Goal: Transaction & Acquisition: Book appointment/travel/reservation

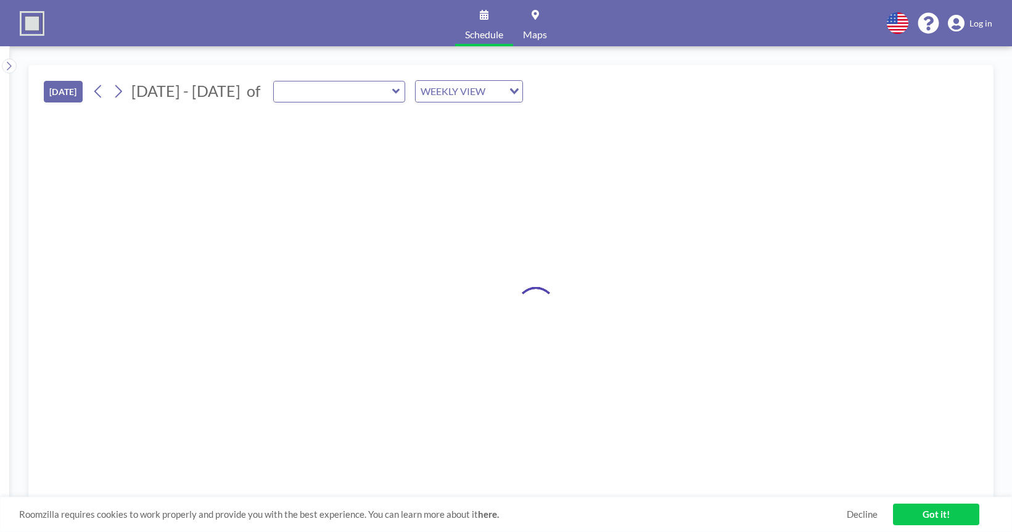
type input "Vault Conference Room"
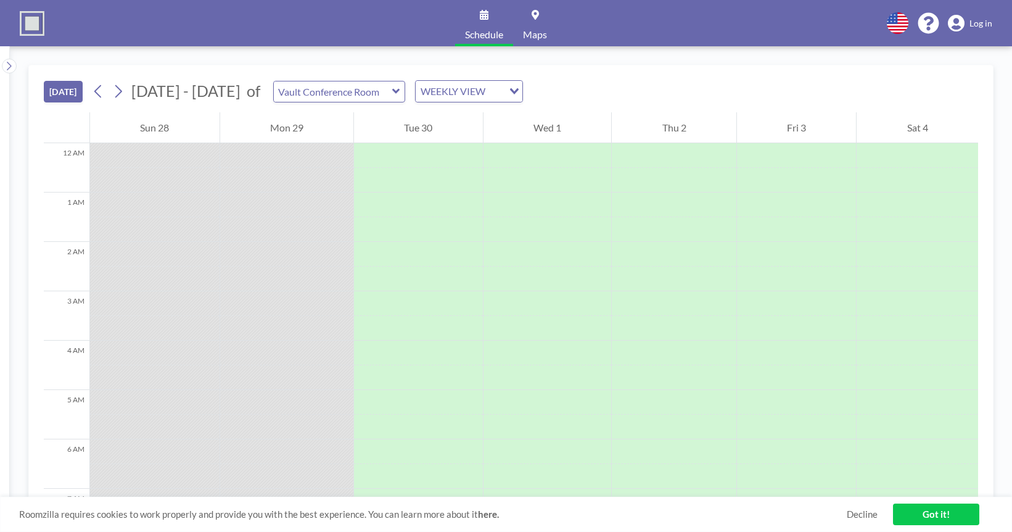
click at [64, 87] on button "[DATE]" at bounding box center [63, 92] width 39 height 22
click at [925, 514] on link "Got it!" at bounding box center [936, 514] width 86 height 22
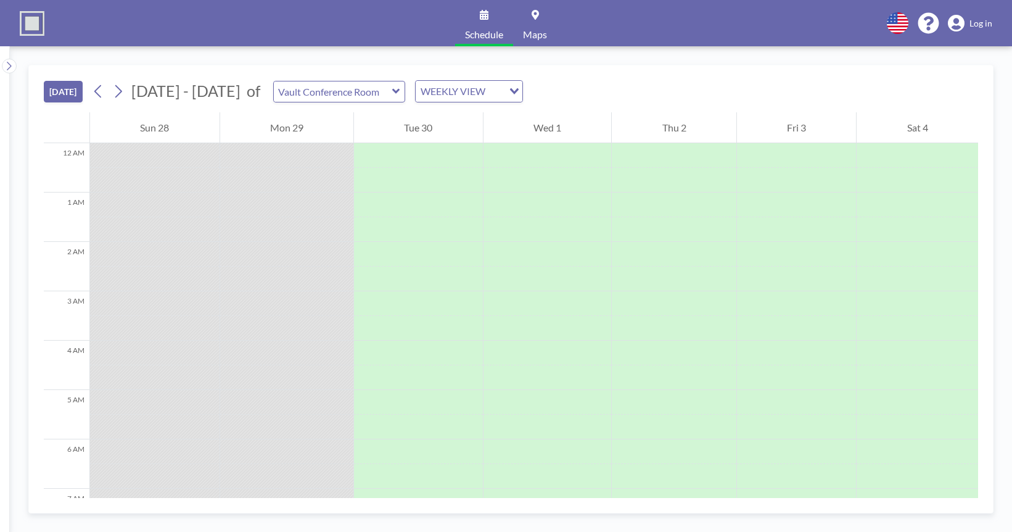
click at [984, 29] on link "Log in" at bounding box center [970, 23] width 44 height 17
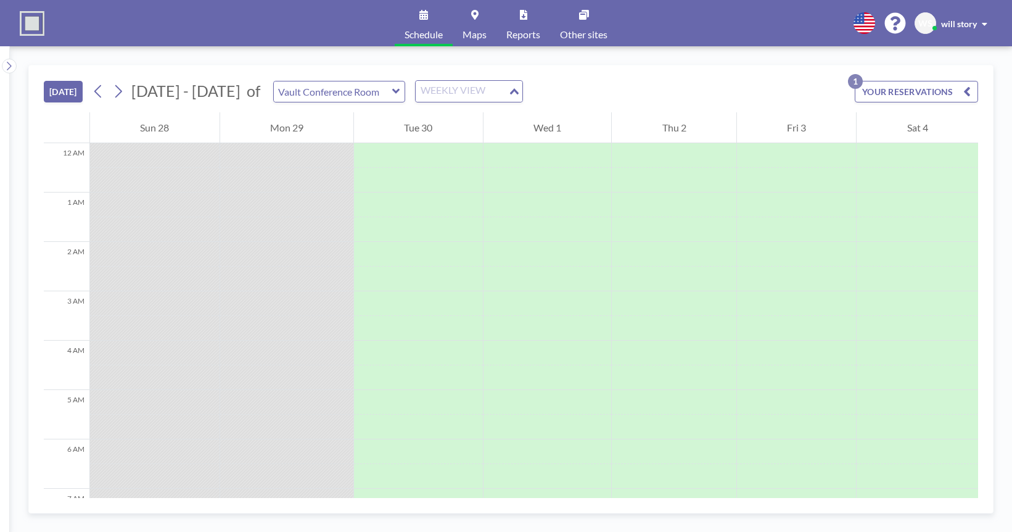
click at [430, 88] on div "WEEKLY VIEW" at bounding box center [462, 90] width 93 height 19
click at [433, 113] on li "DAILY VIEW" at bounding box center [457, 113] width 105 height 18
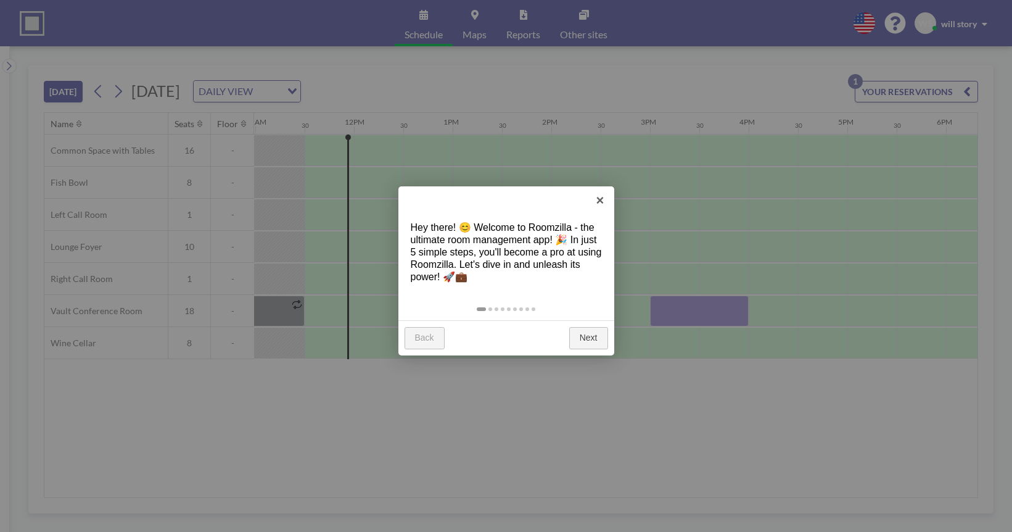
scroll to position [0, 1086]
click at [594, 197] on link "×" at bounding box center [601, 200] width 28 height 28
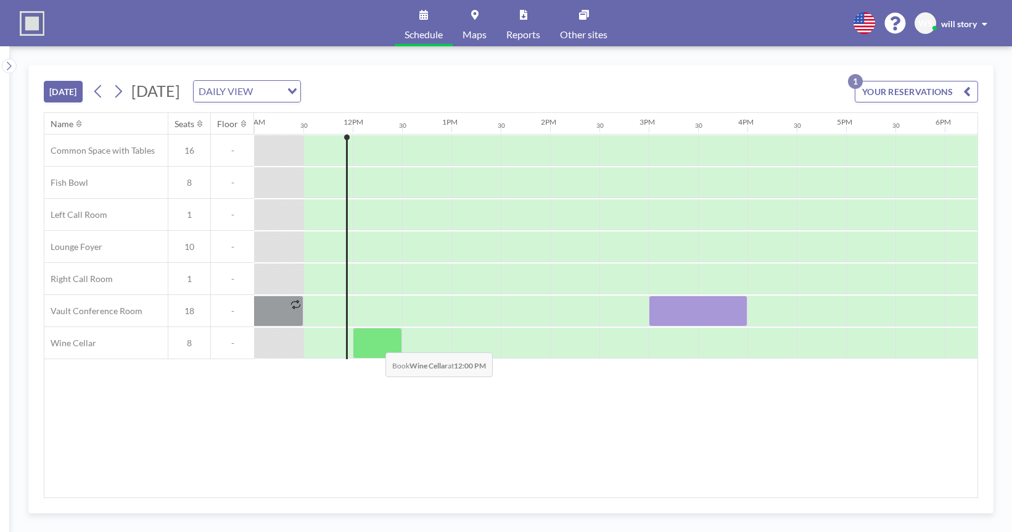
click at [376, 343] on div at bounding box center [377, 343] width 49 height 31
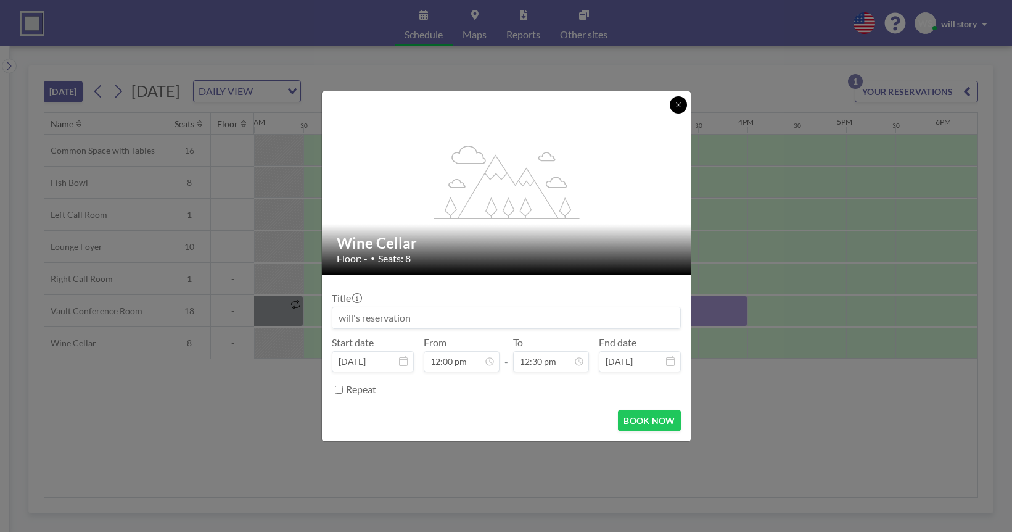
click at [678, 107] on icon at bounding box center [678, 104] width 7 height 7
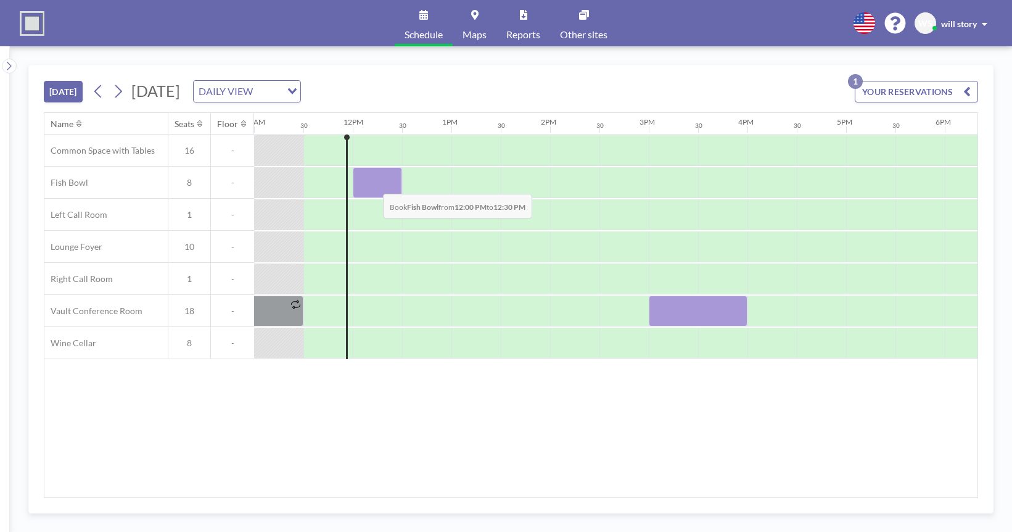
click at [373, 184] on div at bounding box center [377, 182] width 49 height 31
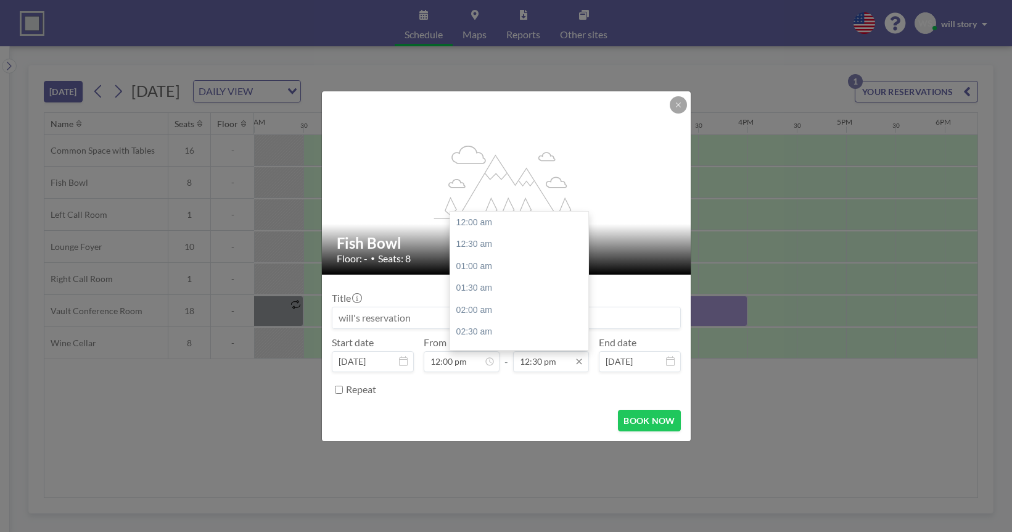
click at [546, 363] on input "12:30 pm" at bounding box center [551, 361] width 76 height 21
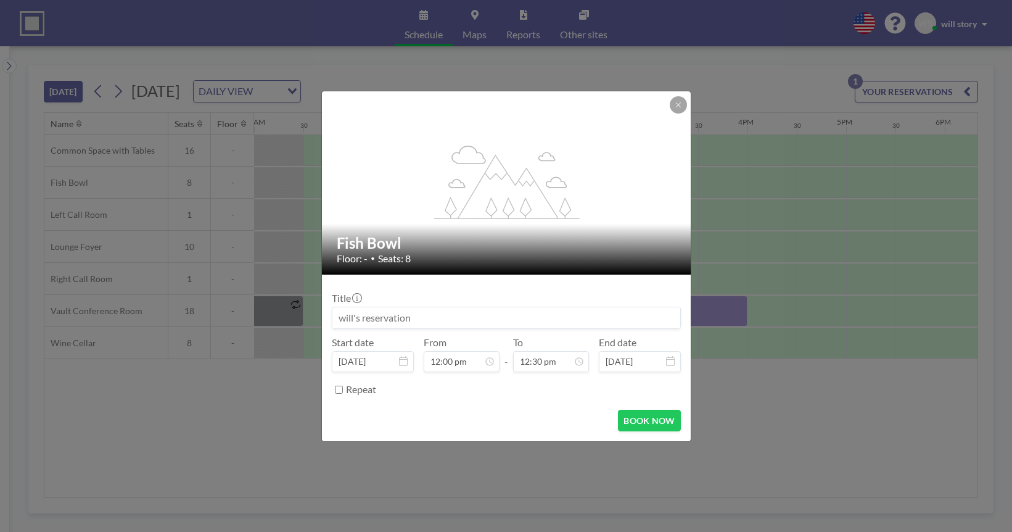
click at [542, 390] on div "Repeat" at bounding box center [513, 389] width 335 height 20
click at [641, 418] on button "BOOK NOW" at bounding box center [649, 421] width 62 height 22
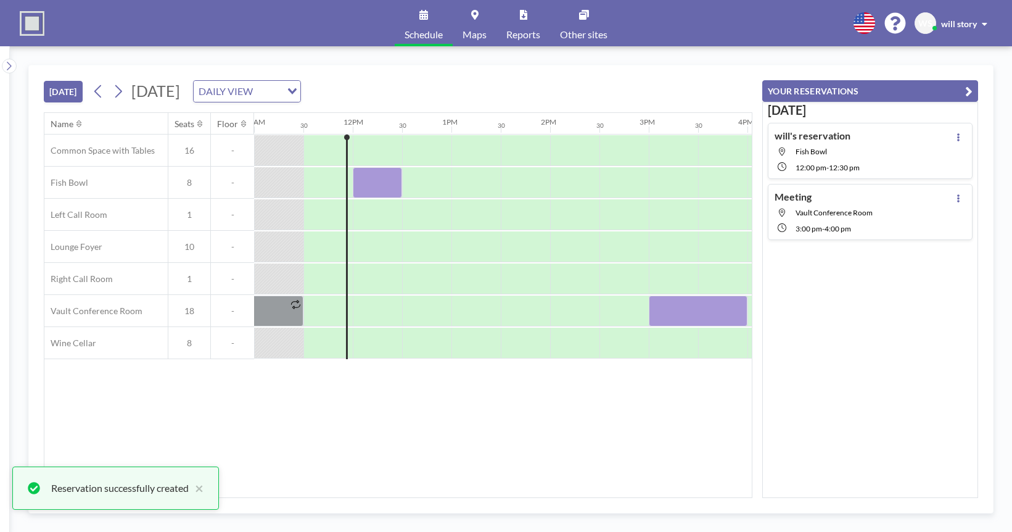
click at [677, 73] on div "TODAY Monday, September 29, 2025 DAILY VIEW Loading..." at bounding box center [398, 88] width 709 height 47
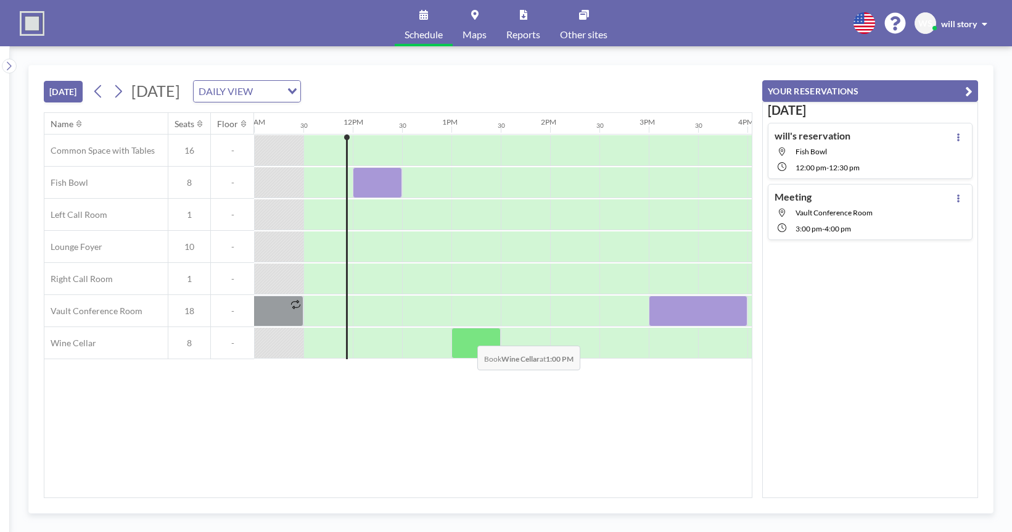
click at [468, 336] on div at bounding box center [475, 343] width 49 height 31
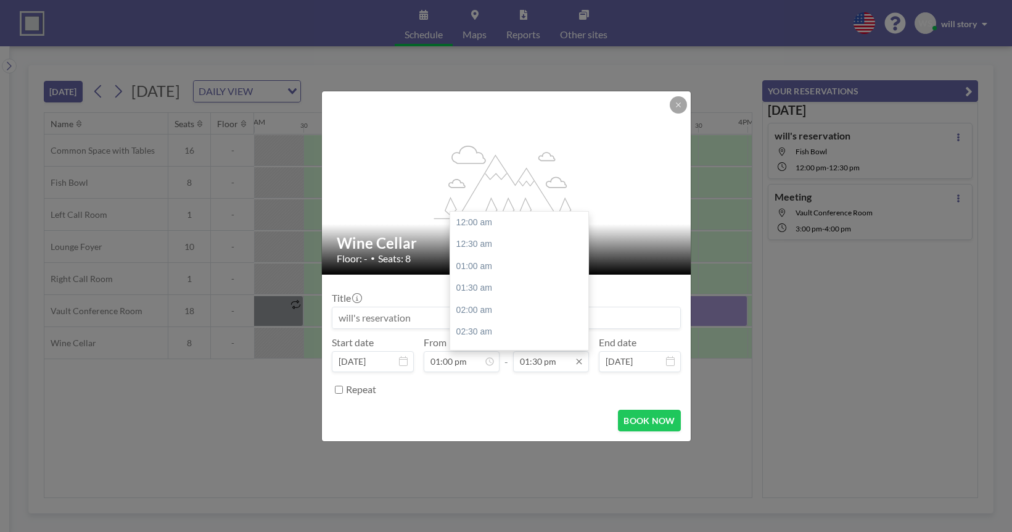
scroll to position [593, 0]
click at [559, 361] on input "01:30 pm" at bounding box center [551, 361] width 76 height 21
click at [501, 271] on div "02:30 pm" at bounding box center [519, 266] width 138 height 22
type input "02:30 pm"
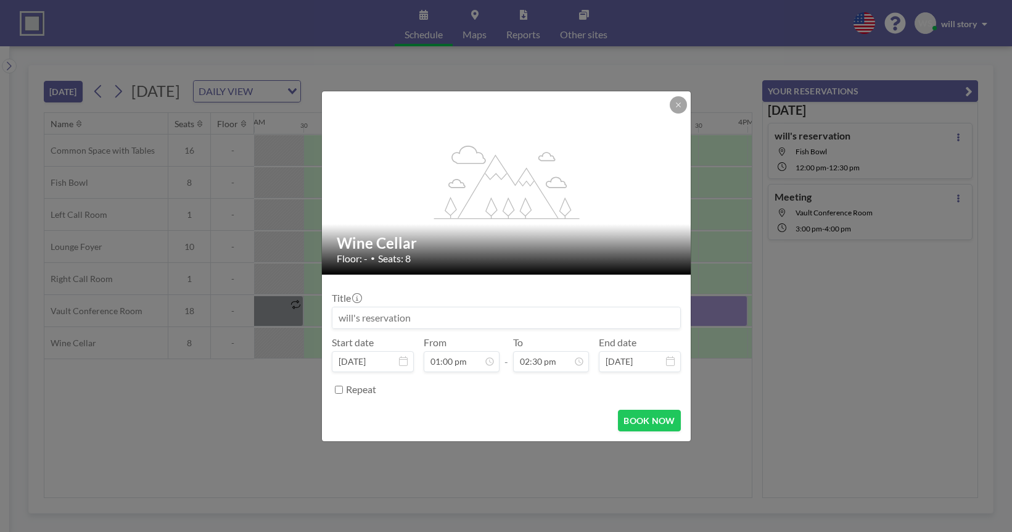
scroll to position [637, 0]
click at [643, 414] on button "BOOK NOW" at bounding box center [649, 421] width 62 height 22
